Goal: Use online tool/utility: Utilize a website feature to perform a specific function

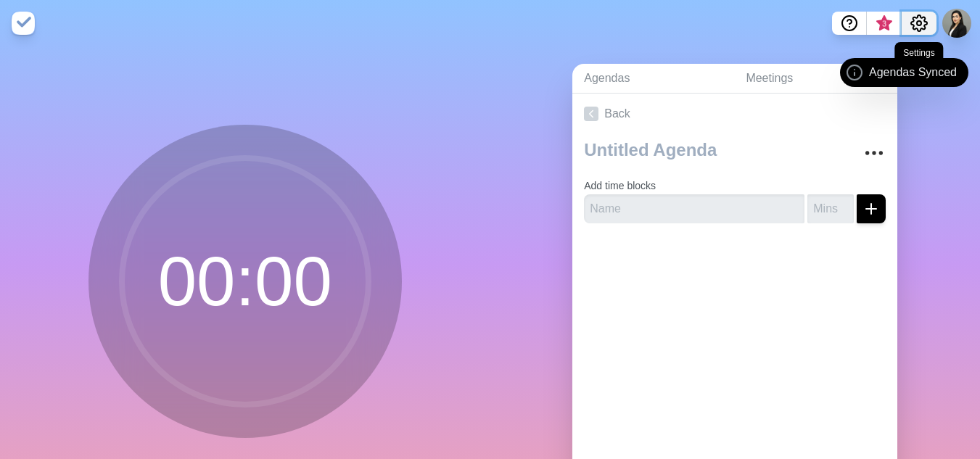
click at [926, 18] on icon "Settings" at bounding box center [920, 23] width 16 height 16
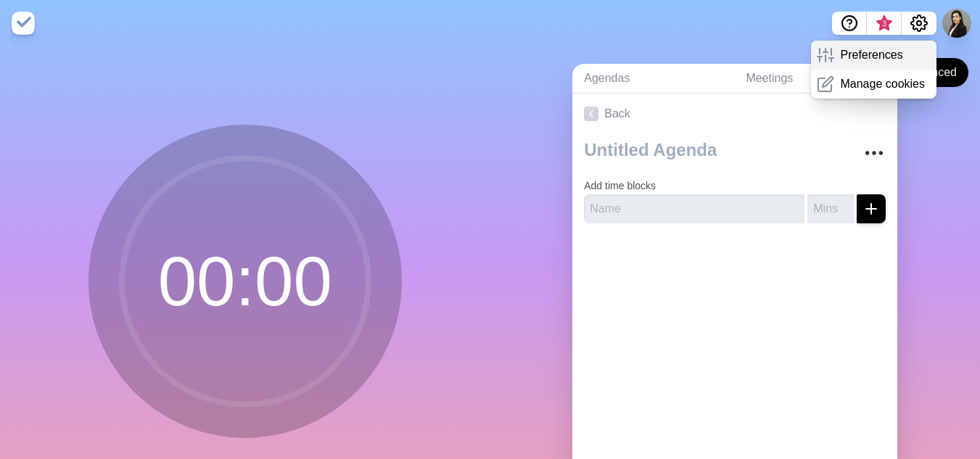
click at [917, 47] on div "Preferences" at bounding box center [874, 55] width 126 height 29
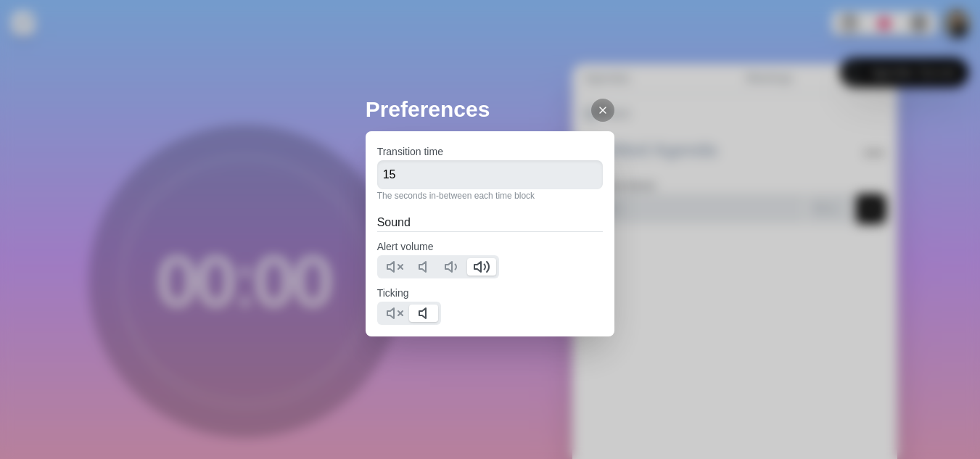
click at [597, 105] on icon at bounding box center [603, 111] width 12 height 12
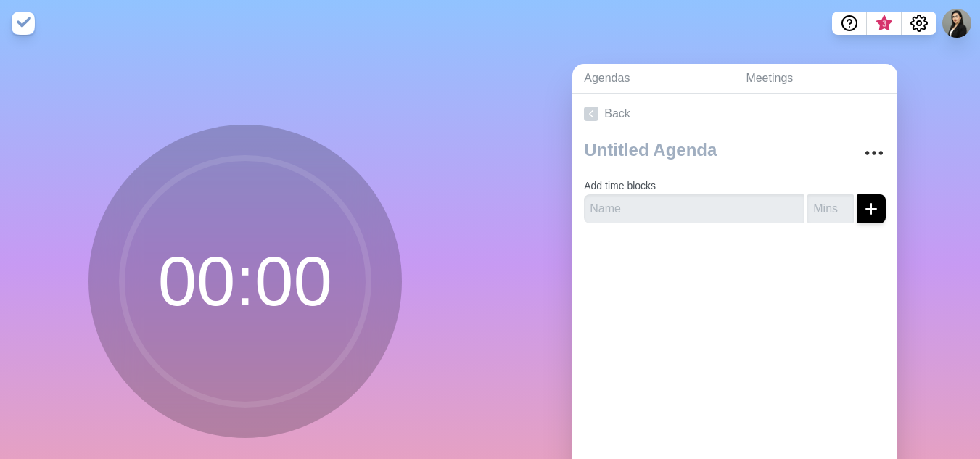
click at [928, 24] on div "Preferences Transition time 15 The seconds in-between each time block Sound Ale…" at bounding box center [490, 229] width 980 height 459
click at [920, 28] on icon "Settings" at bounding box center [919, 23] width 17 height 17
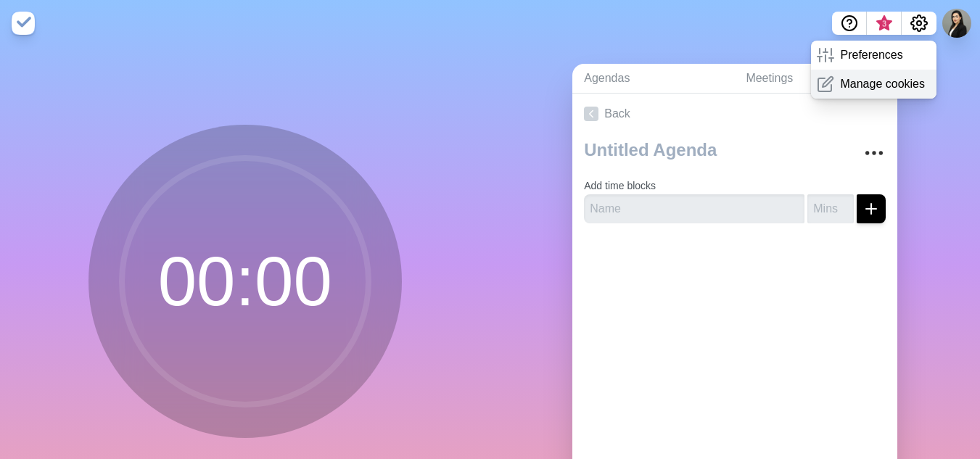
click at [894, 81] on p "Manage cookies" at bounding box center [882, 83] width 85 height 17
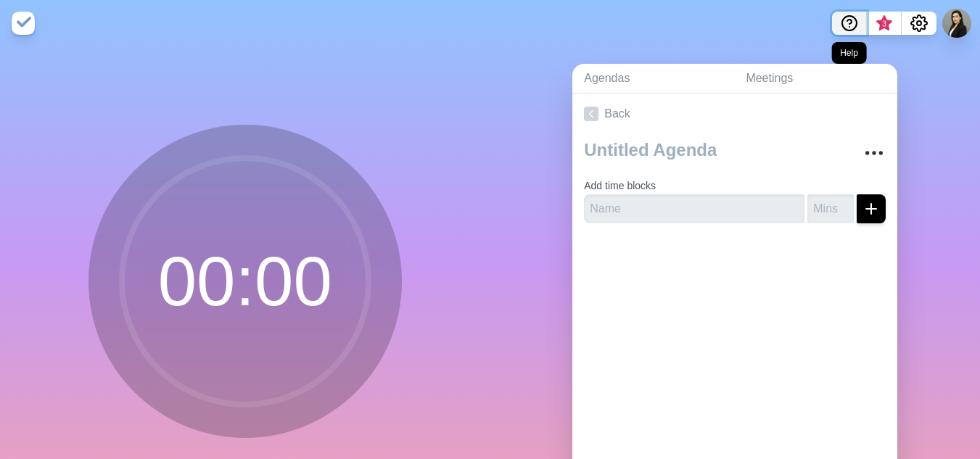
click at [854, 20] on icon "Help" at bounding box center [849, 23] width 17 height 17
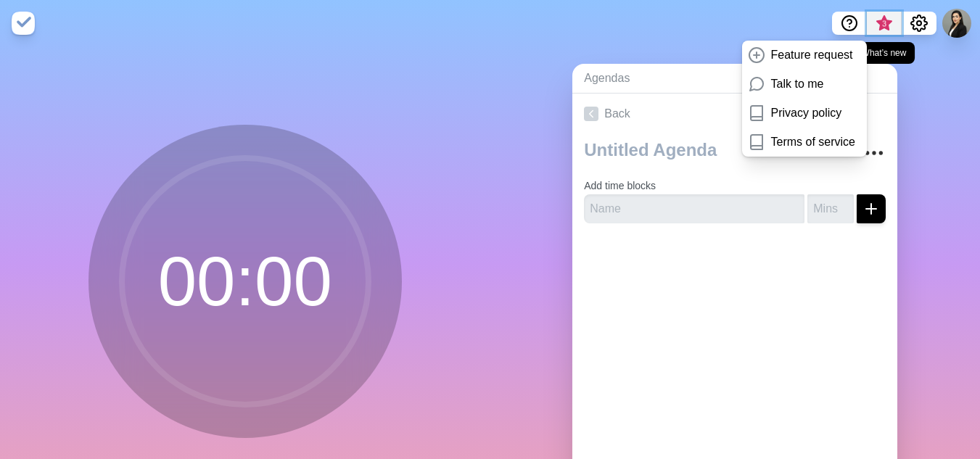
click at [887, 18] on span "3" at bounding box center [885, 24] width 12 height 12
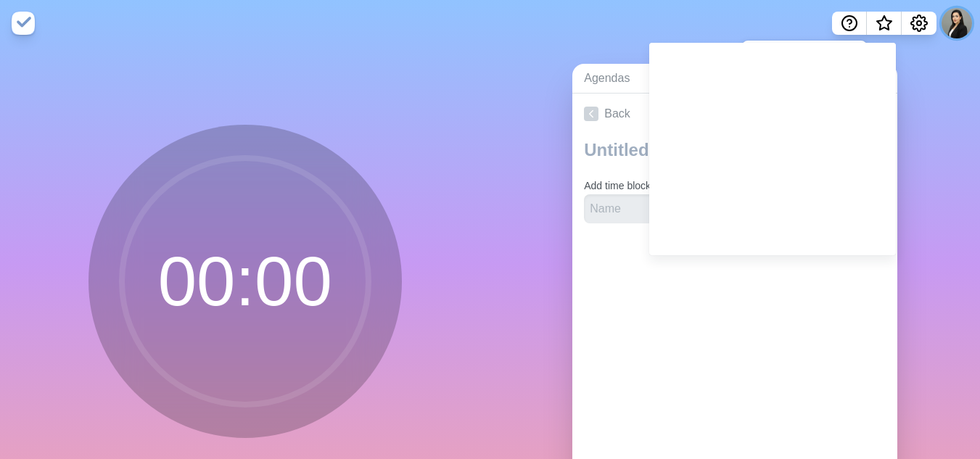
click at [964, 22] on button at bounding box center [957, 23] width 30 height 30
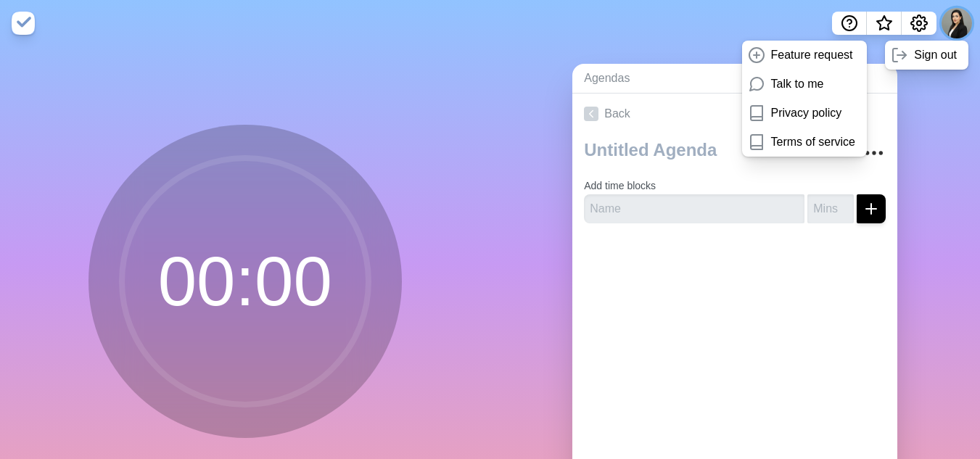
click at [947, 20] on button at bounding box center [957, 23] width 30 height 30
click at [29, 12] on img at bounding box center [23, 23] width 23 height 23
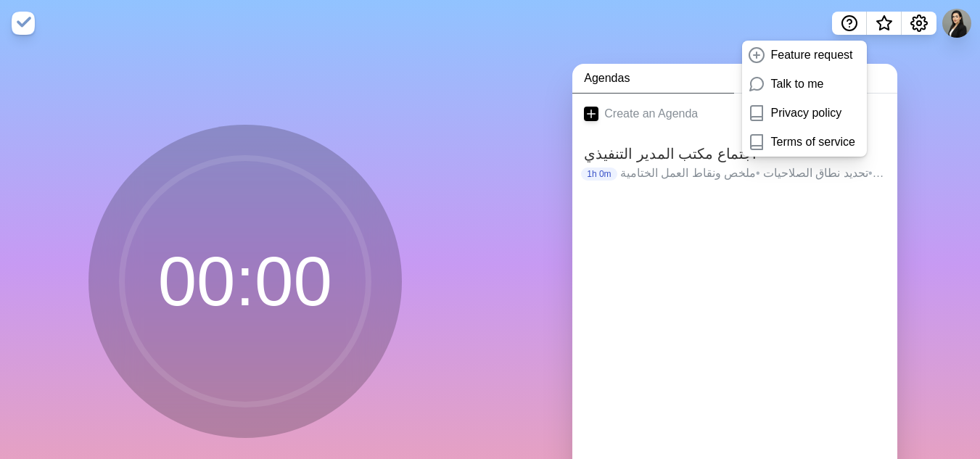
click at [30, 20] on img at bounding box center [23, 23] width 23 height 23
click at [30, 21] on img at bounding box center [23, 23] width 23 height 23
click at [309, 71] on div "00 : 00" at bounding box center [245, 287] width 491 height 482
drag, startPoint x: 355, startPoint y: 89, endPoint x: 462, endPoint y: 149, distance: 122.8
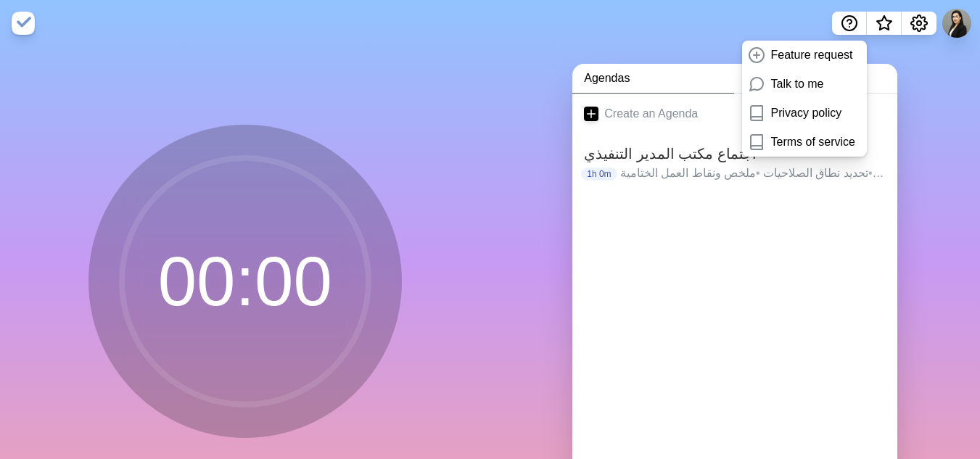
click at [444, 134] on div "00 : 00" at bounding box center [245, 287] width 491 height 482
drag, startPoint x: 600, startPoint y: 276, endPoint x: 634, endPoint y: 318, distance: 53.7
click at [623, 310] on div "Create an Agenda اجتماع مكتب المدير التنفيذي 1h 0m تحديد المهام والأولويات التش…" at bounding box center [735, 297] width 325 height 406
